Goal: Task Accomplishment & Management: Manage account settings

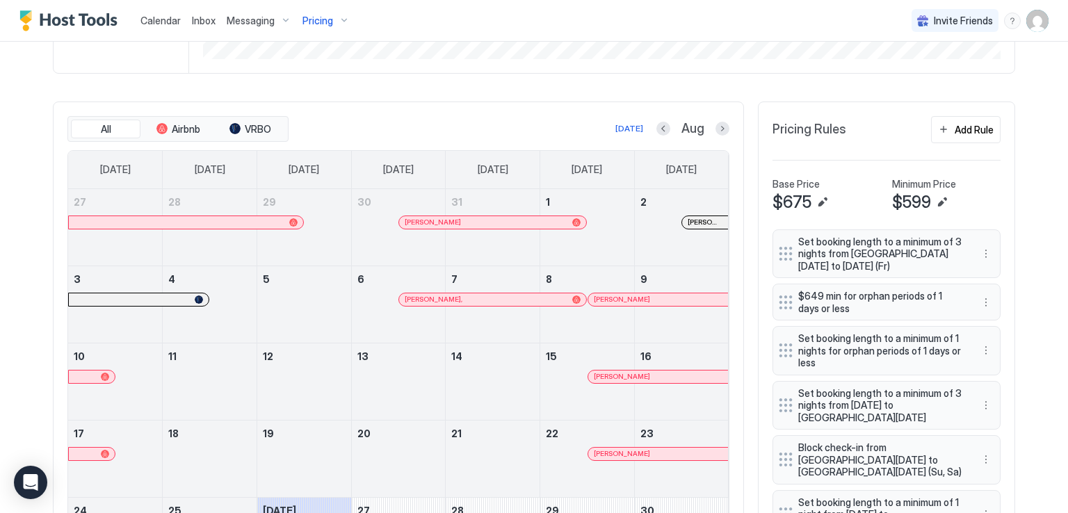
scroll to position [426, 0]
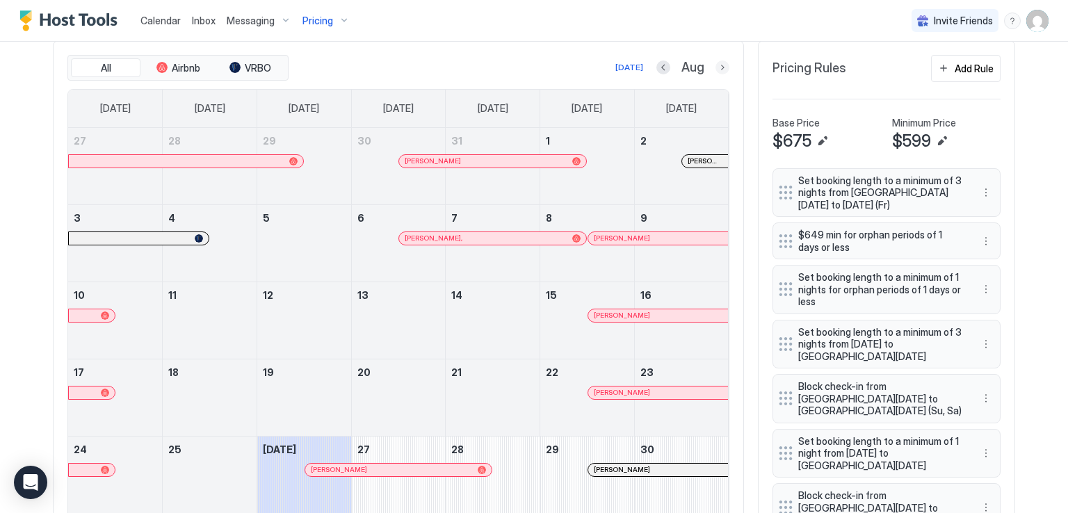
click at [721, 67] on button "Next month" at bounding box center [723, 68] width 14 height 14
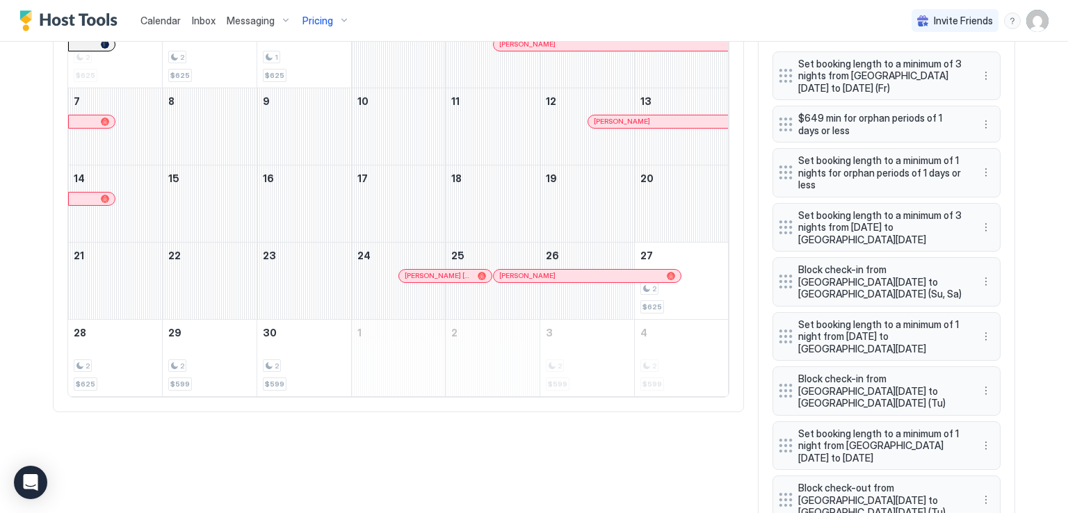
scroll to position [568, 0]
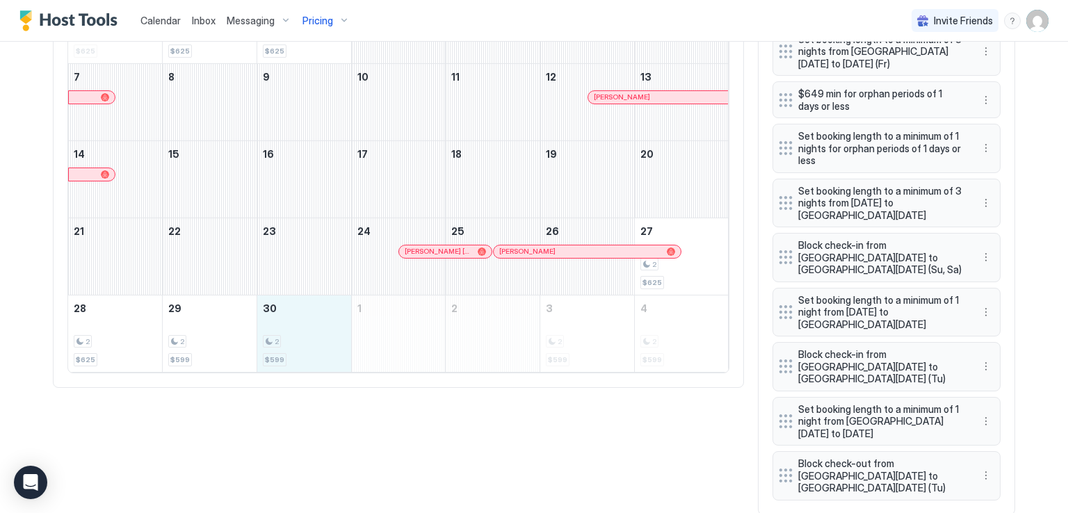
click at [289, 324] on div "2 $599" at bounding box center [304, 333] width 83 height 65
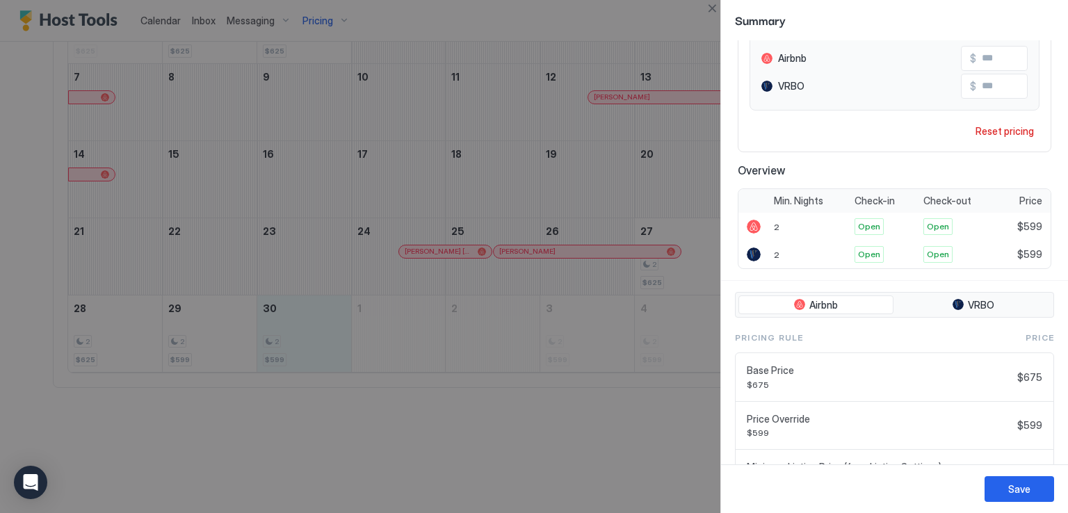
scroll to position [221, 0]
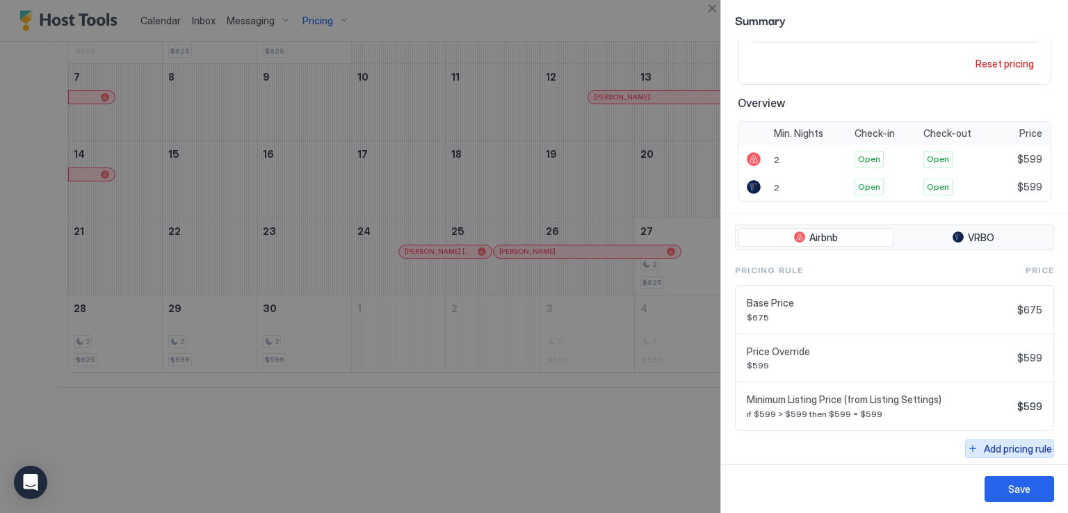
click at [1011, 442] on div "Add pricing rule" at bounding box center [1018, 449] width 68 height 15
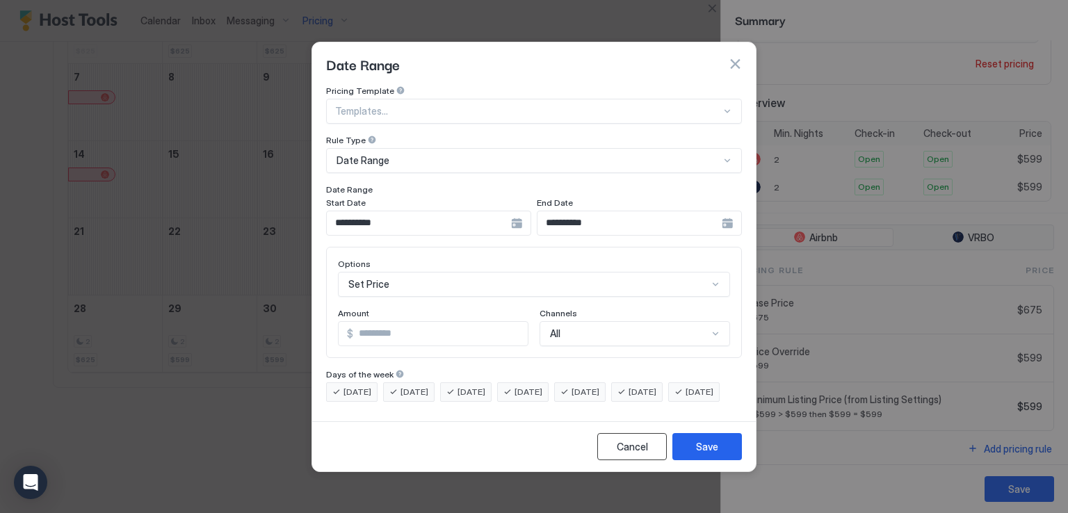
click at [634, 454] on div "Cancel" at bounding box center [632, 447] width 31 height 15
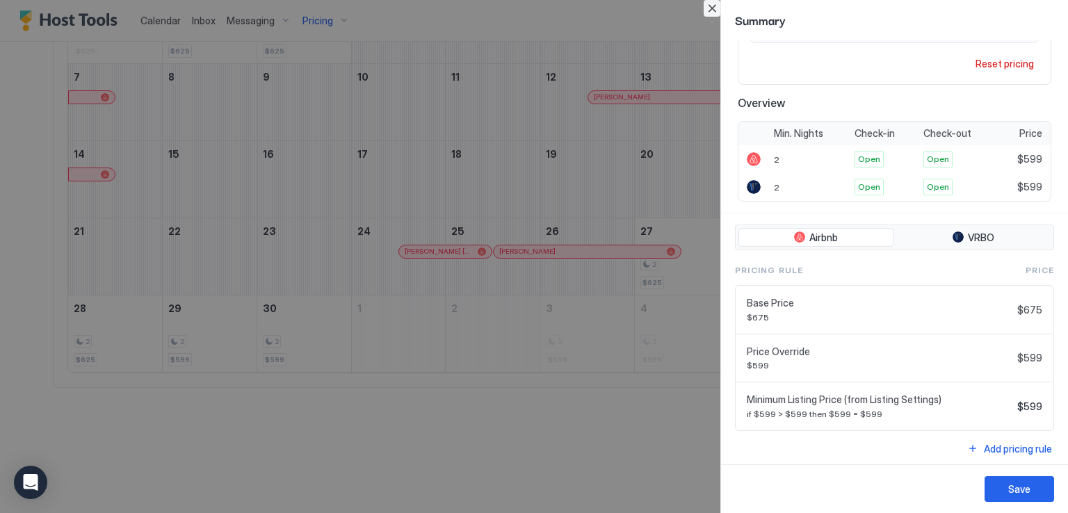
click at [709, 1] on button "Close" at bounding box center [712, 8] width 17 height 17
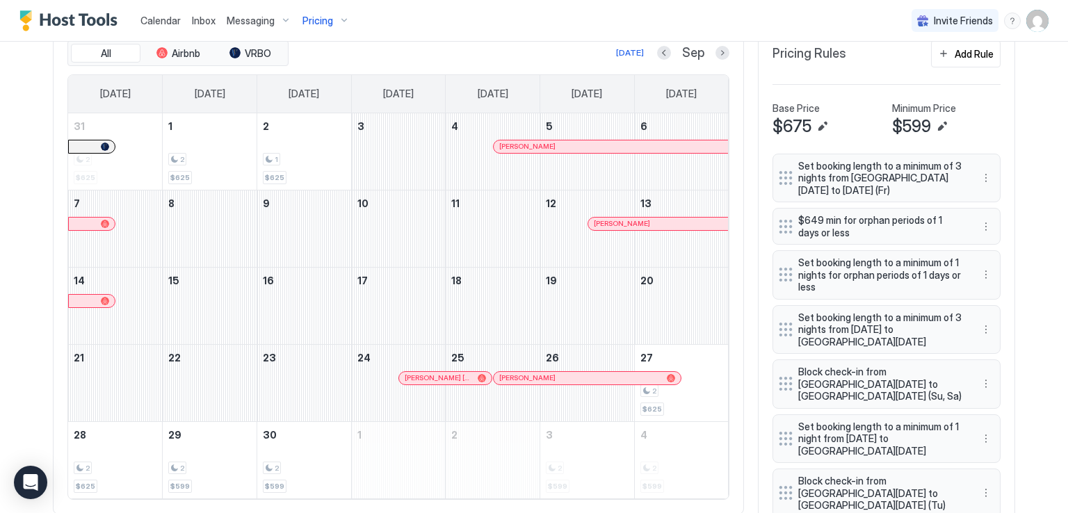
scroll to position [428, 0]
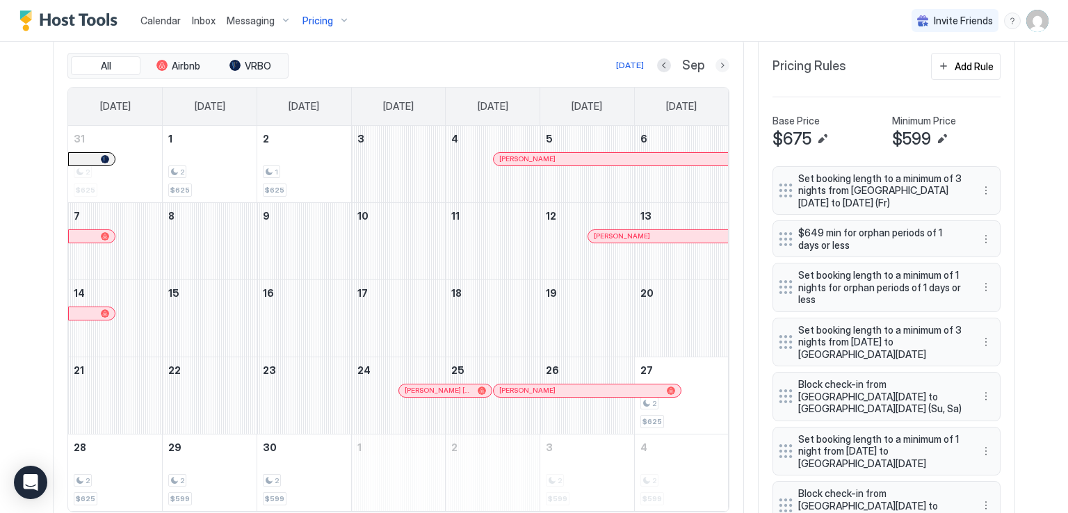
click at [719, 65] on button "Next month" at bounding box center [723, 65] width 14 height 14
